Goal: Task Accomplishment & Management: Complete application form

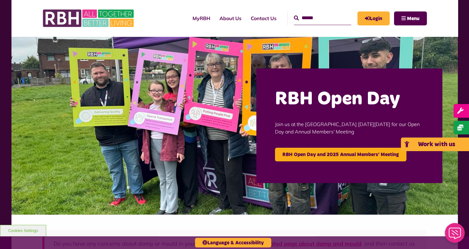
click at [461, 148] on link "Work with us" at bounding box center [435, 145] width 68 height 14
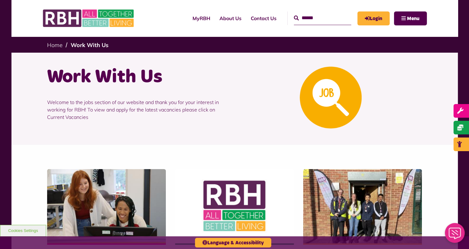
click at [245, 115] on div at bounding box center [331, 97] width 192 height 65
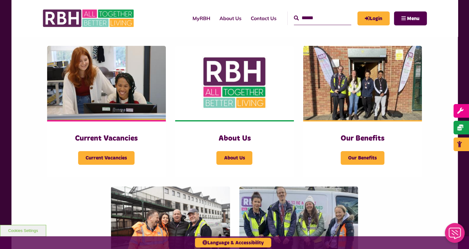
scroll to position [124, 0]
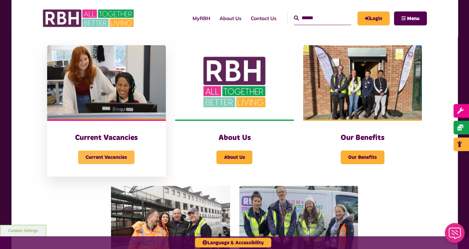
click at [104, 157] on span "Current Vacancies" at bounding box center [106, 158] width 56 height 14
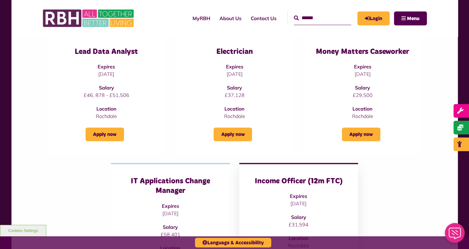
scroll to position [87, 0]
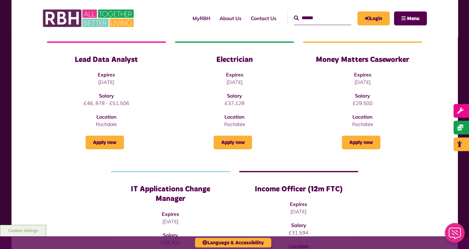
click at [437, 68] on div "Lead Data Analyst Expires [DATE] Salary £46, 878 - £51,506 Location [GEOGRAPHIC…" at bounding box center [234, 189] width 447 height 345
click at [366, 143] on link "Apply now" at bounding box center [361, 143] width 38 height 14
